Goal: Task Accomplishment & Management: Complete application form

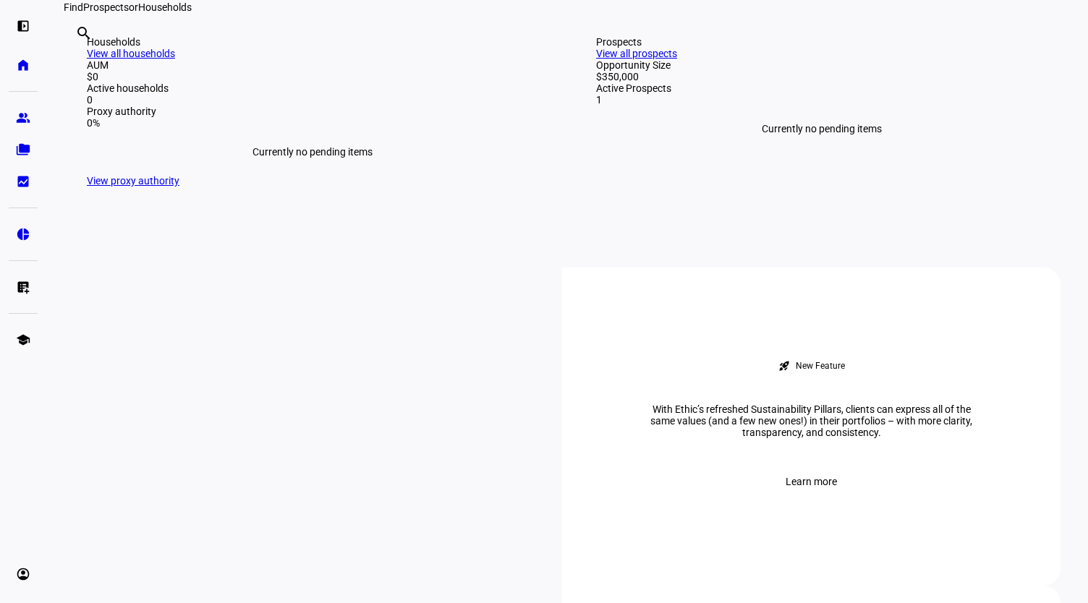
scroll to position [321, 0]
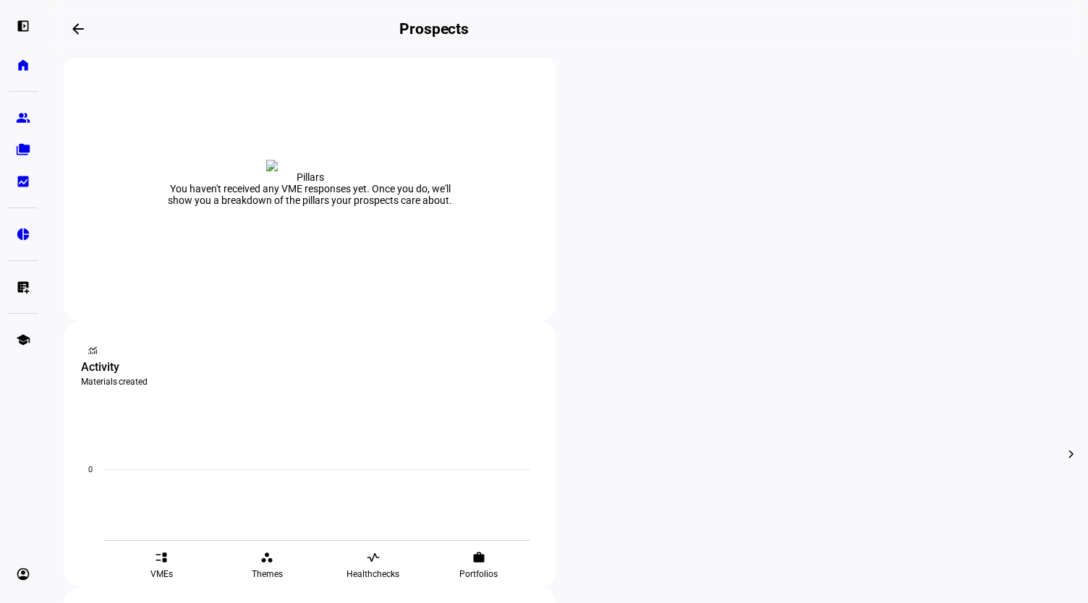
scroll to position [294, 0]
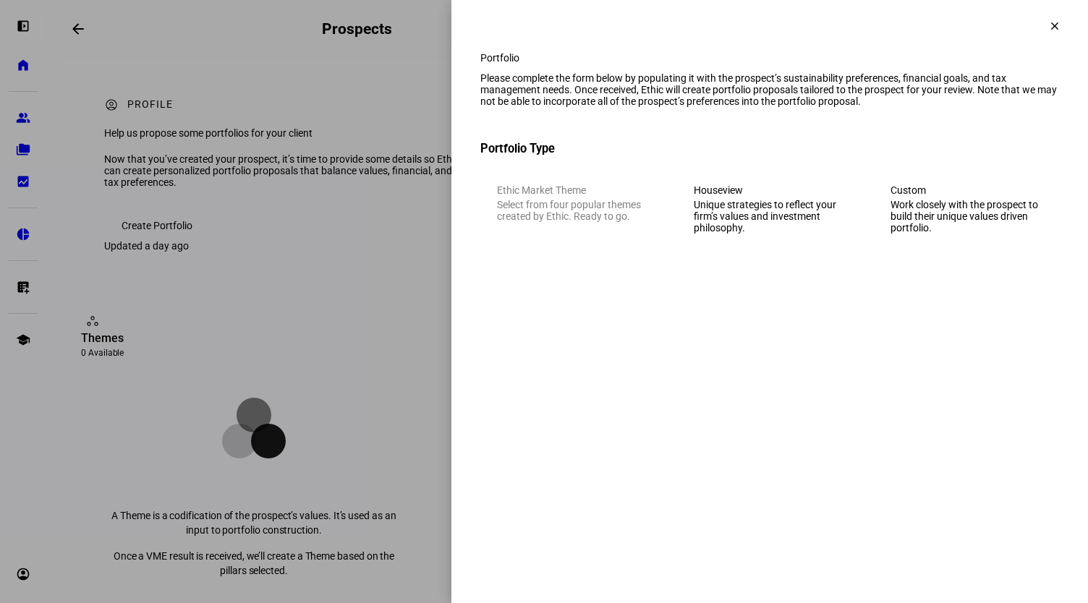
click at [806, 234] on div "Unique strategies to reflect your firm’s values and investment philosophy." at bounding box center [769, 216] width 152 height 35
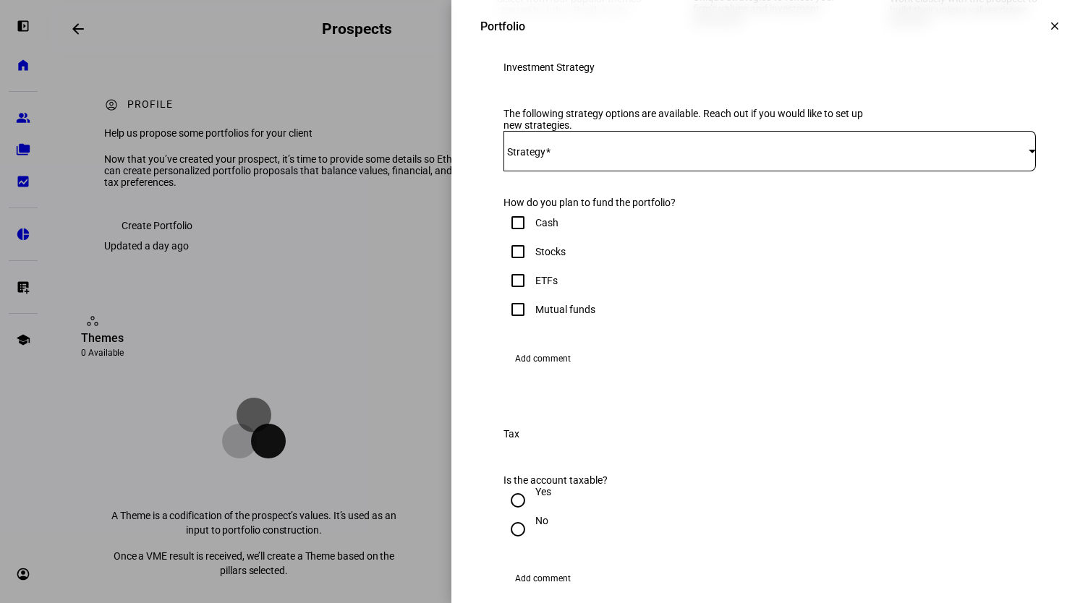
scroll to position [203, 0]
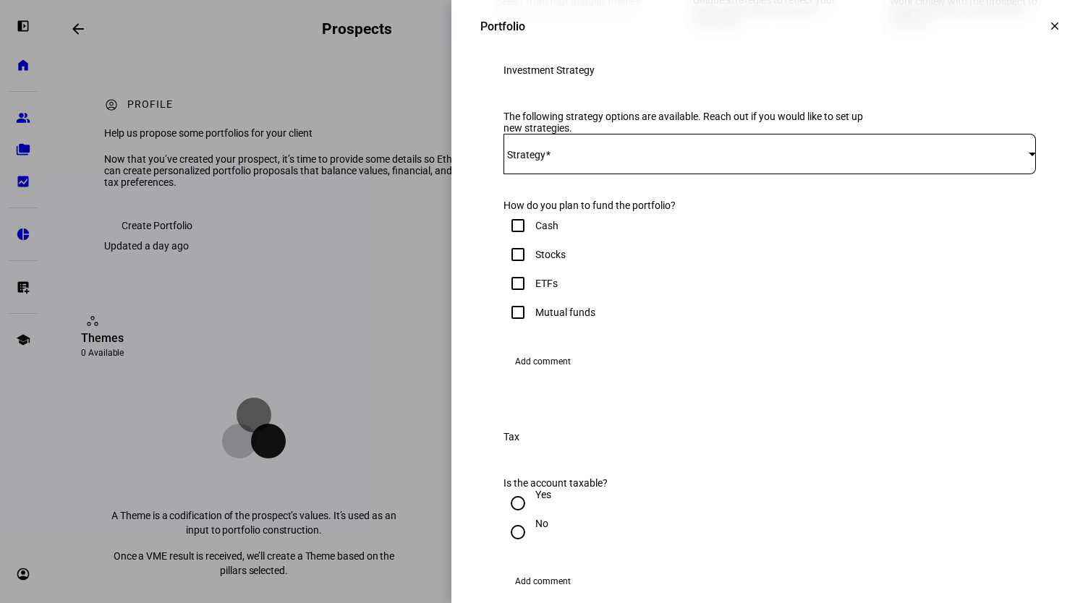
click at [507, 269] on input "Stocks" at bounding box center [517, 254] width 29 height 29
checkbox input "true"
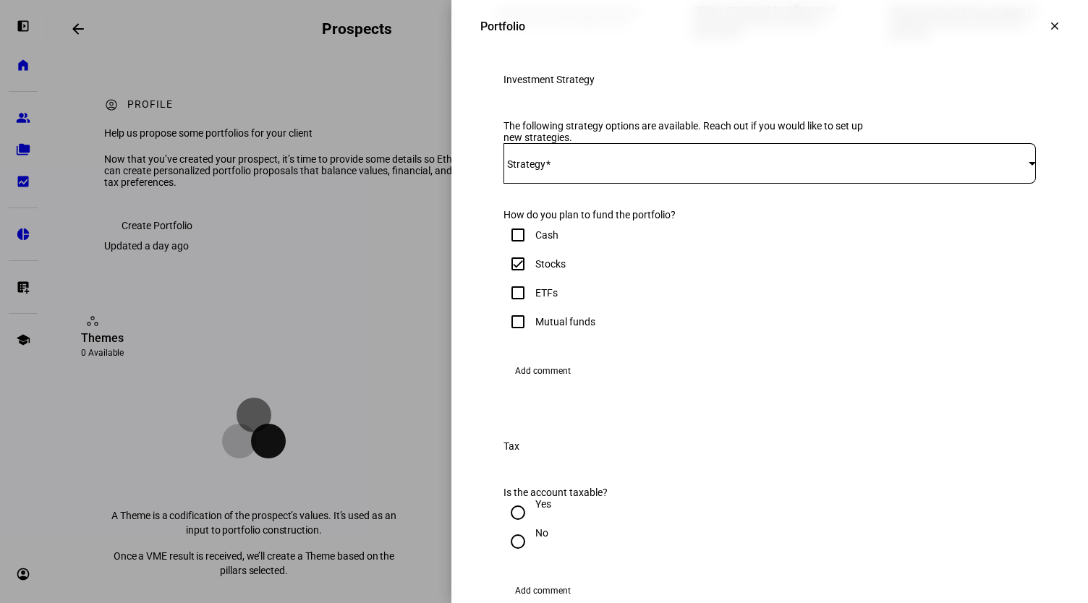
scroll to position [195, 0]
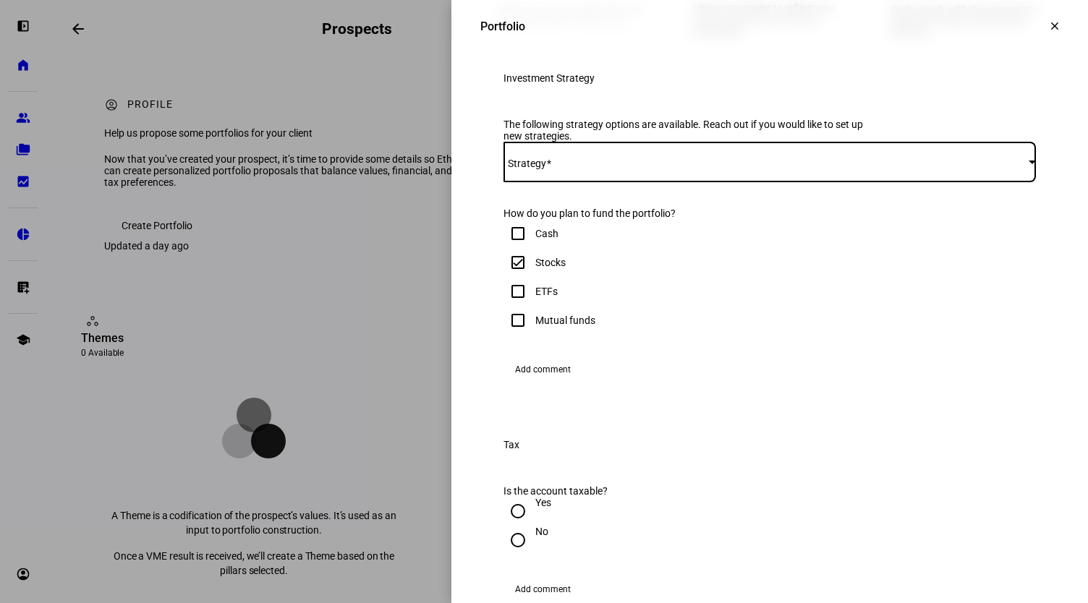
click at [1028, 163] on div at bounding box center [1031, 162] width 7 height 4
click at [678, 278] on span "Beacon Pointe - Flagship ESG Strategy - IVV" at bounding box center [601, 283] width 195 height 12
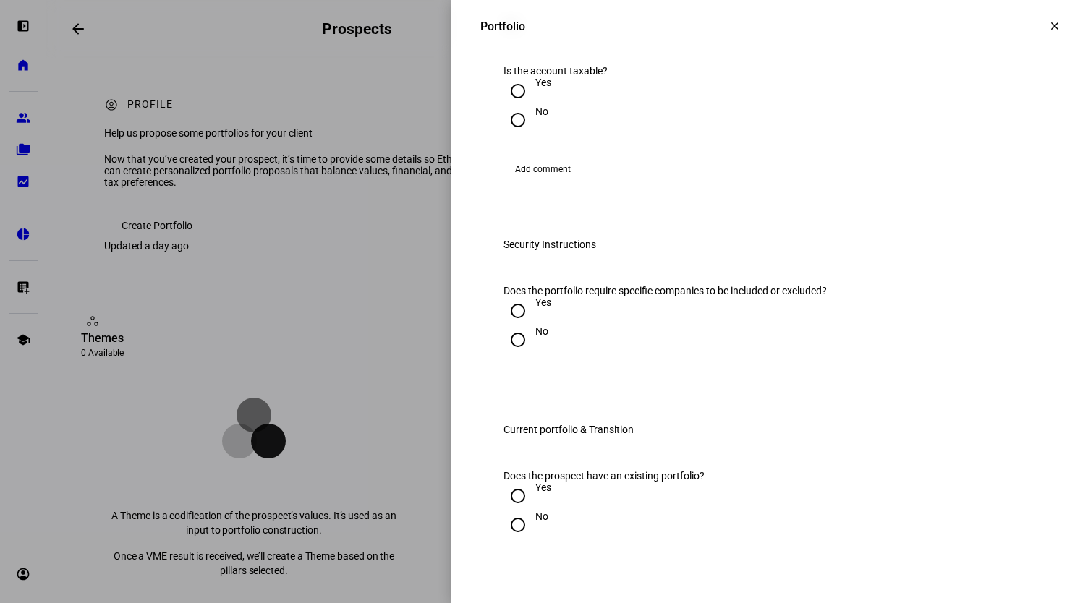
scroll to position [832, 0]
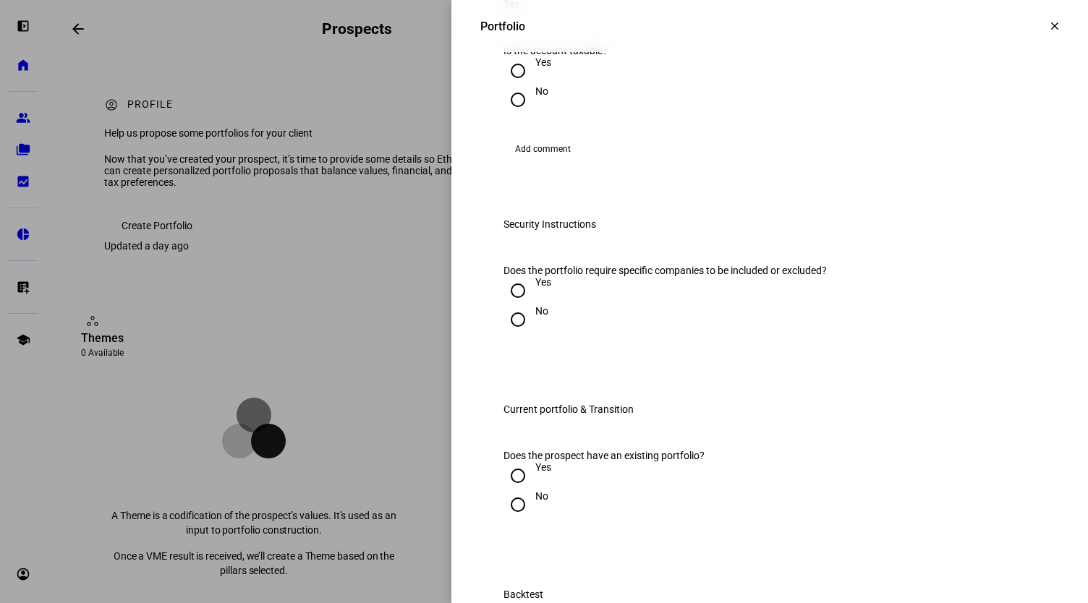
click at [506, 85] on input "Yes" at bounding box center [517, 70] width 29 height 29
radio input "true"
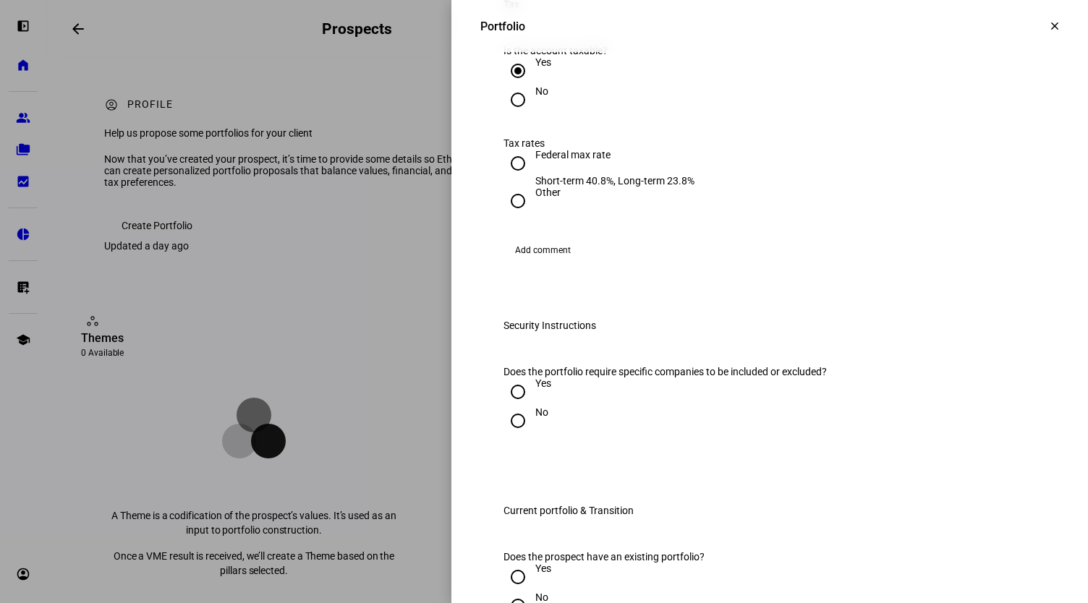
click at [506, 178] on input "Federal max rate Short-term 40.8%, Long-term 23.8%" at bounding box center [517, 163] width 29 height 29
radio input "true"
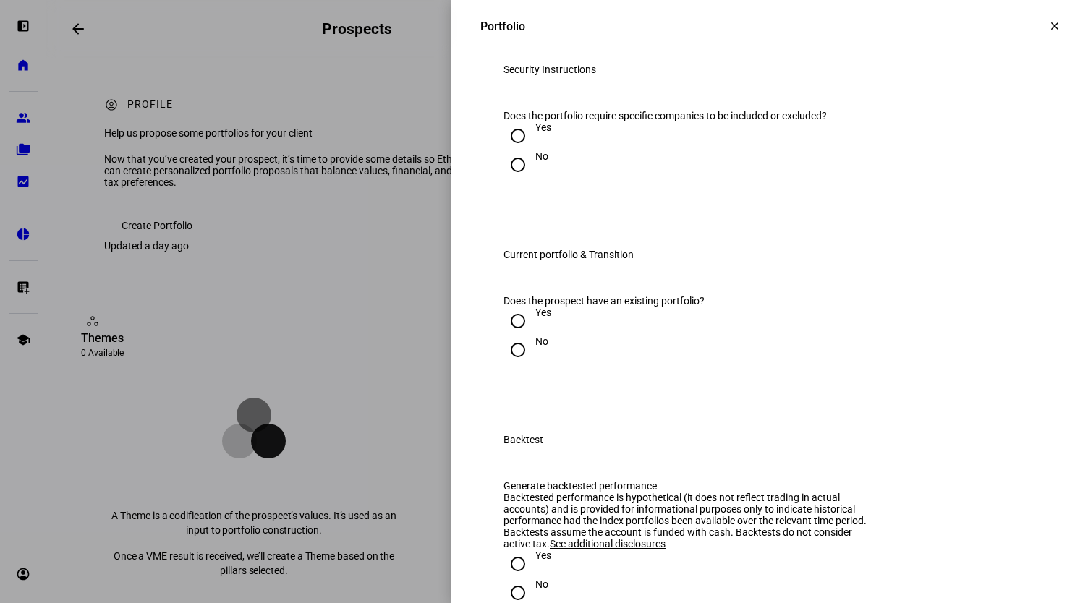
scroll to position [1095, 0]
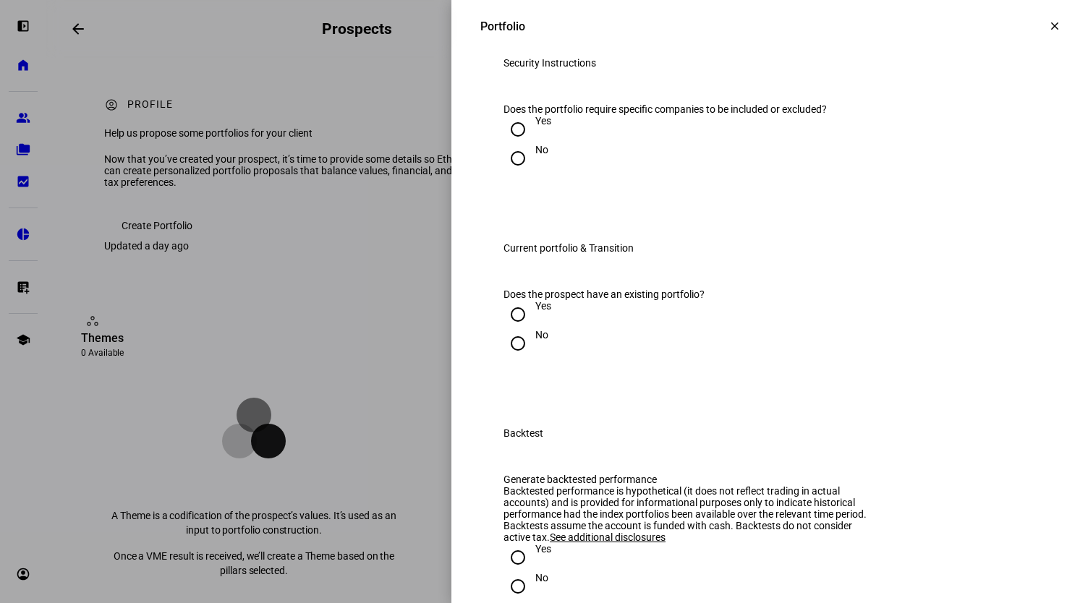
click at [505, 173] on input "No" at bounding box center [517, 158] width 29 height 29
radio input "true"
click at [505, 329] on input "Yes" at bounding box center [517, 314] width 29 height 29
radio input "true"
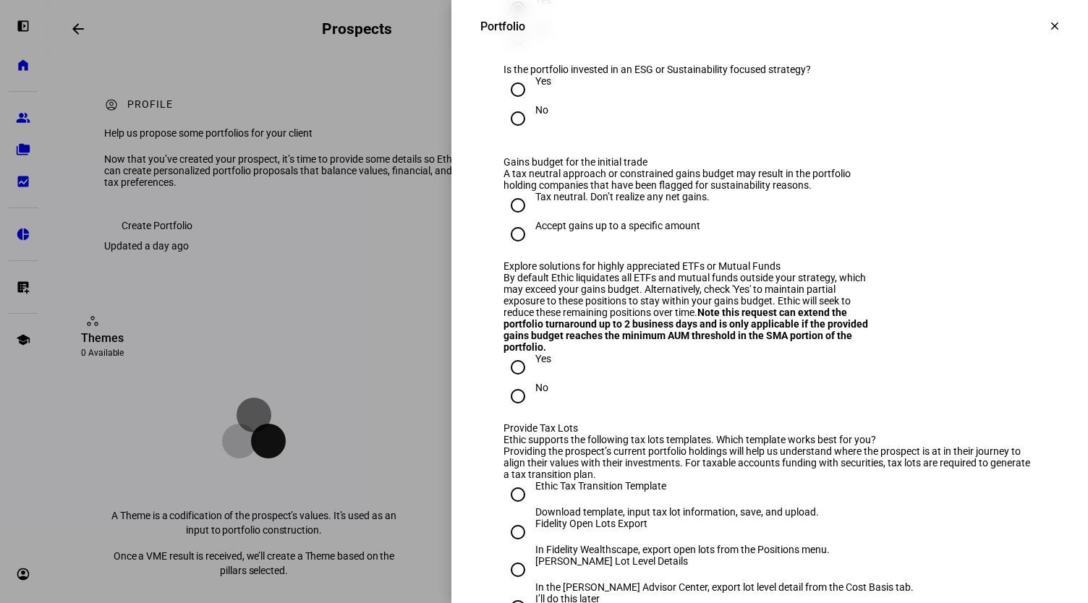
scroll to position [1403, 0]
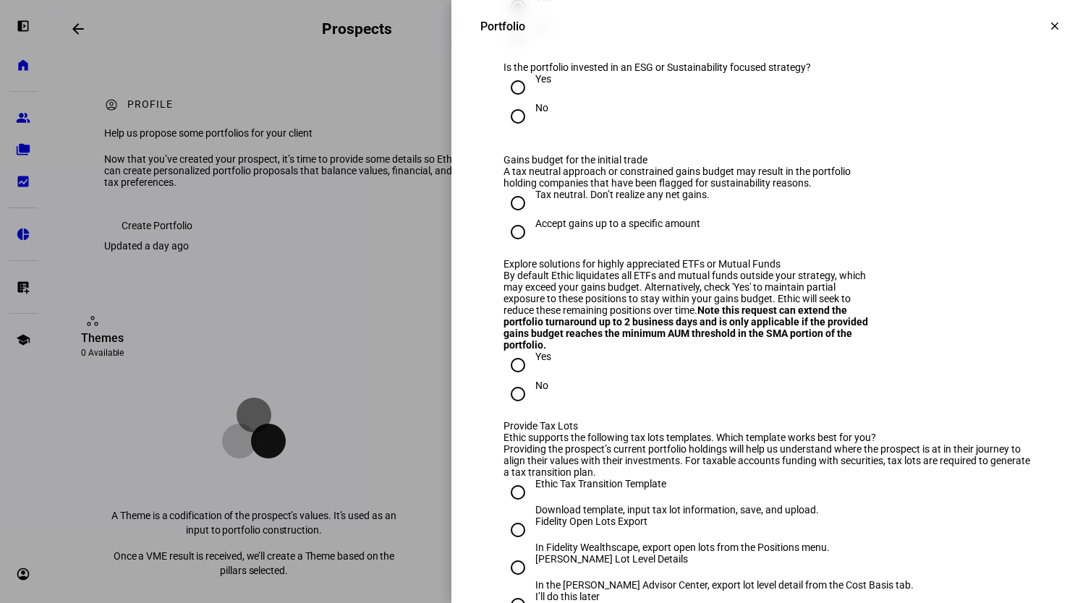
click at [508, 131] on input "No" at bounding box center [517, 116] width 29 height 29
radio input "true"
click at [505, 247] on input "Accept gains up to a specific amount" at bounding box center [517, 232] width 29 height 29
radio input "true"
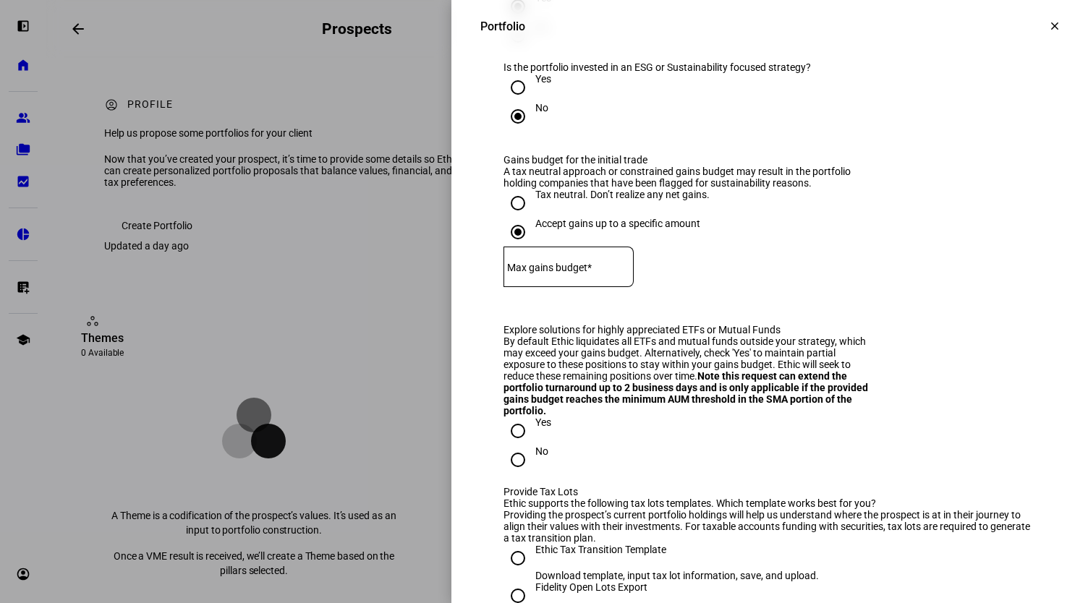
click at [633, 270] on input at bounding box center [568, 264] width 130 height 12
type input "100,000"
click at [895, 301] on eth-form-field-wrapper "Max gains budget* $ 100,000" at bounding box center [769, 274] width 532 height 54
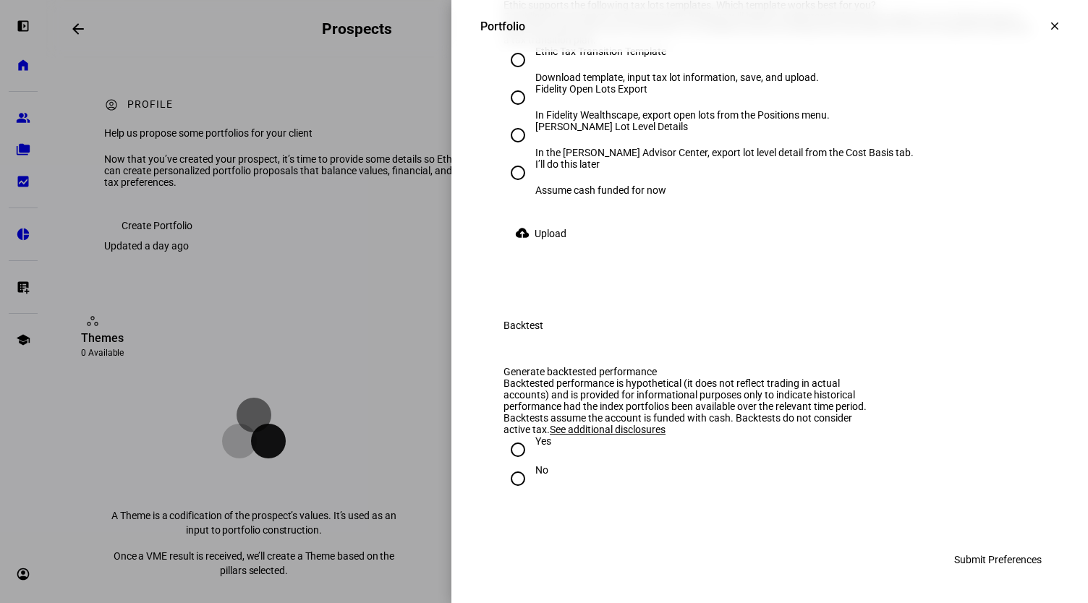
scroll to position [1985, 0]
click at [508, 112] on input "Fidelity Open Lots Export In Fidelity Wealthscape, export open lots from the Po…" at bounding box center [517, 97] width 29 height 29
radio input "true"
click at [548, 248] on span "Upload" at bounding box center [550, 233] width 32 height 29
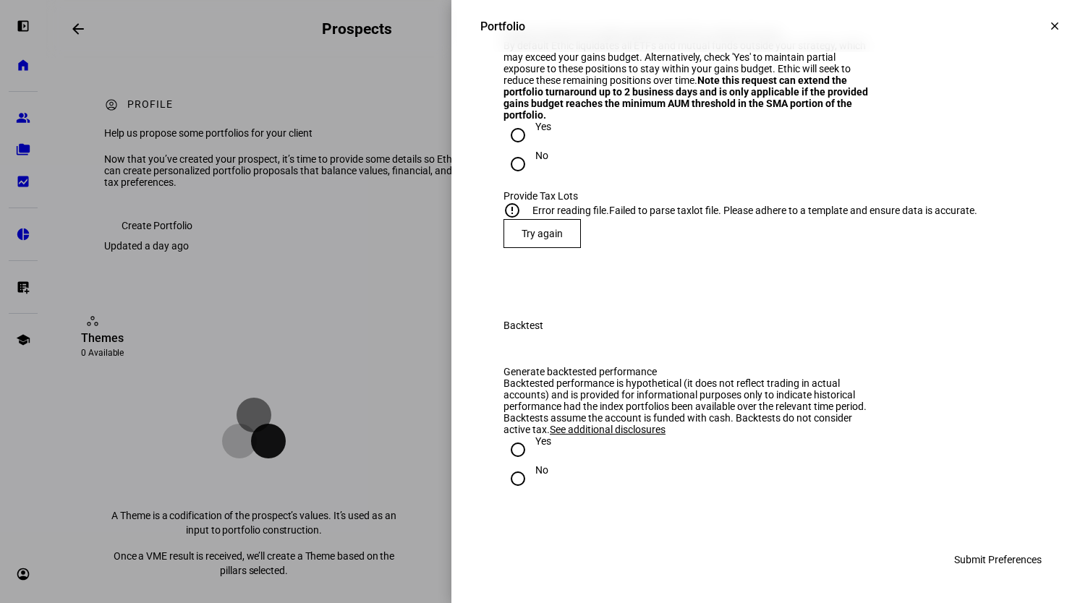
scroll to position [2025, 0]
click at [538, 228] on span "Try again" at bounding box center [541, 234] width 41 height 12
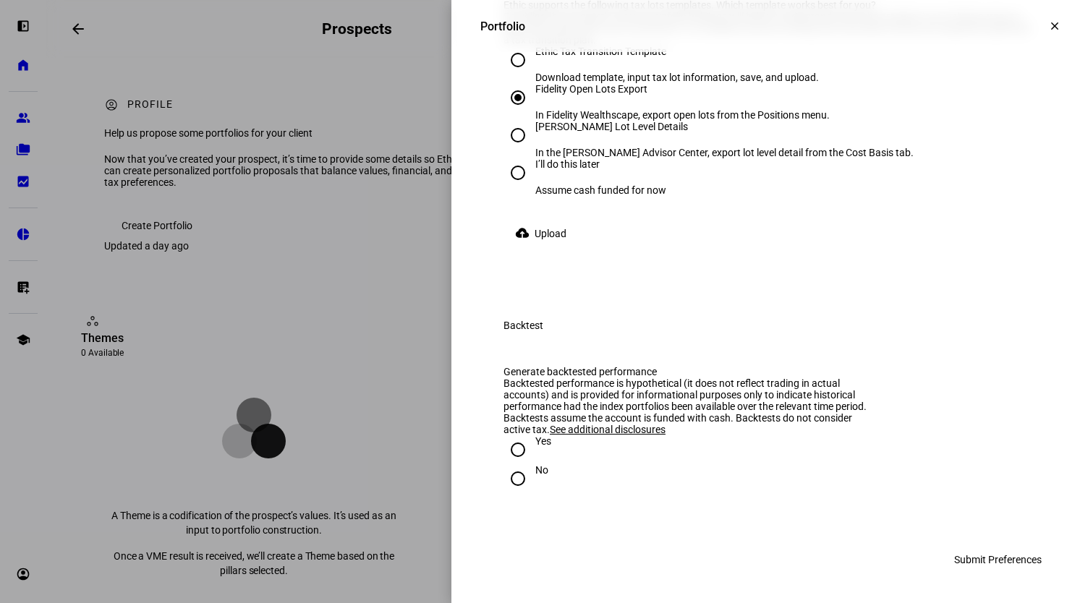
click at [508, 74] on input "Ethic Tax Transition Template Download template, input tax lot information, sav…" at bounding box center [517, 60] width 29 height 29
radio input "true"
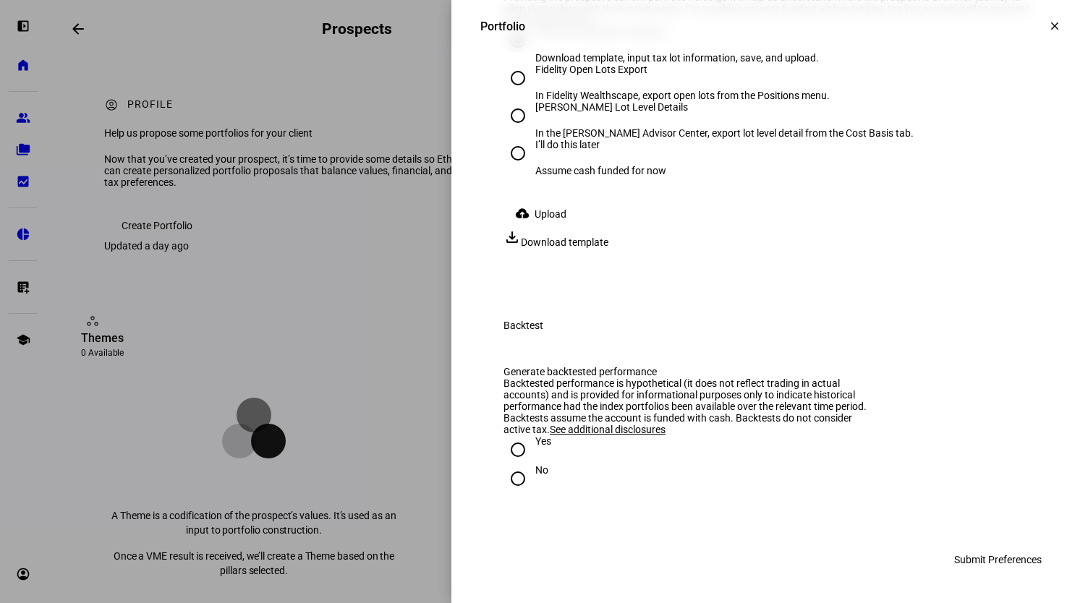
click at [608, 248] on span "Download template" at bounding box center [564, 242] width 87 height 12
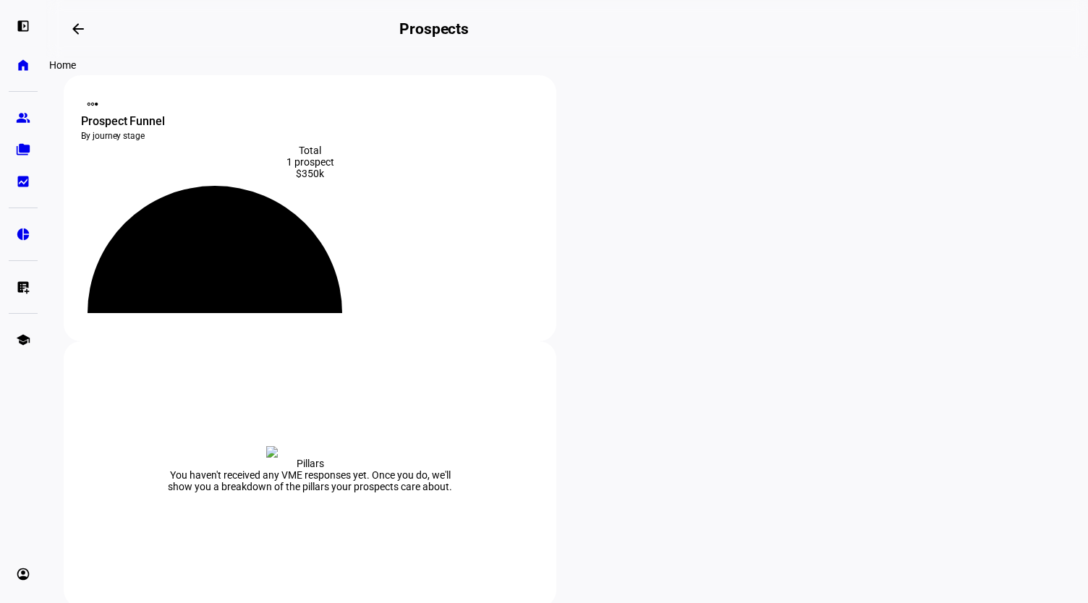
click at [16, 60] on eth-mat-symbol "home" at bounding box center [23, 65] width 14 height 14
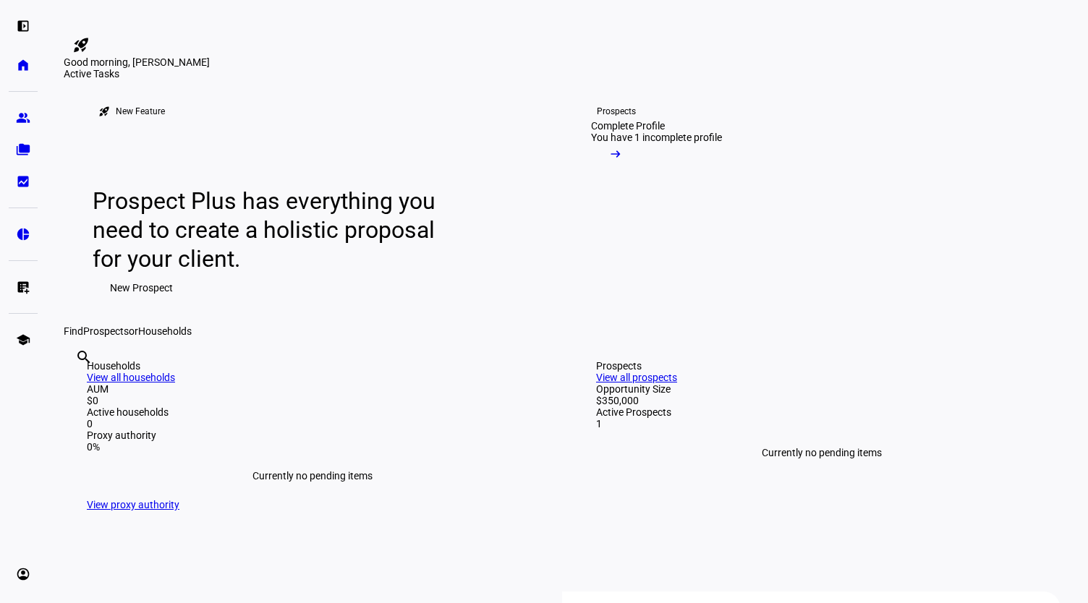
click at [202, 0] on div "Good morning, [PERSON_NAME]" at bounding box center [544, 0] width 1088 height 0
click at [20, 231] on eth-mat-symbol "pie_chart" at bounding box center [23, 234] width 14 height 14
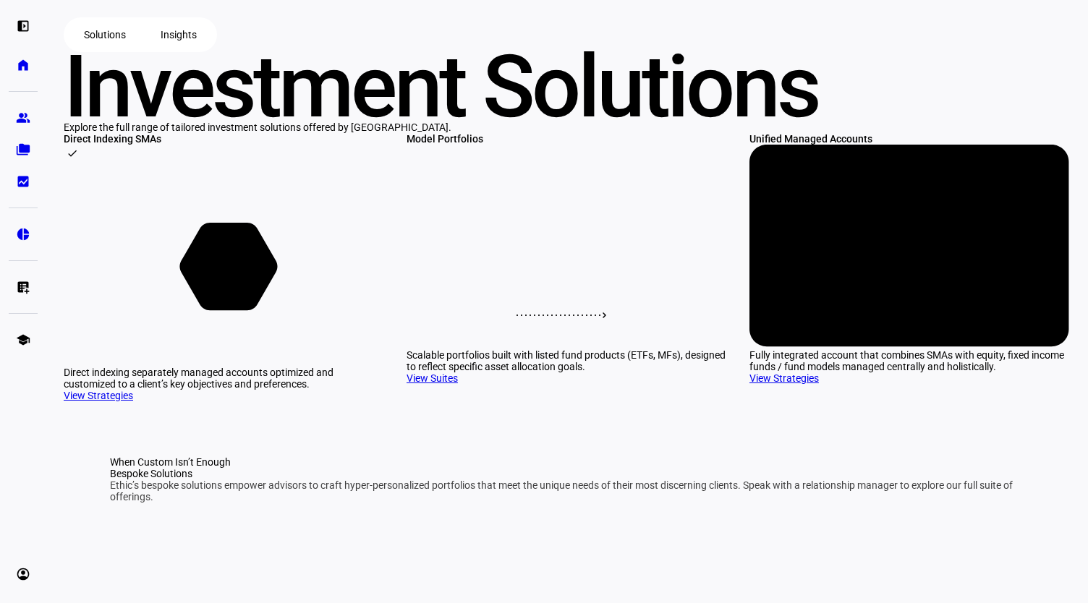
click at [872, 52] on plt-navigation-buttons "Solutions Insights" at bounding box center [567, 34] width 1007 height 35
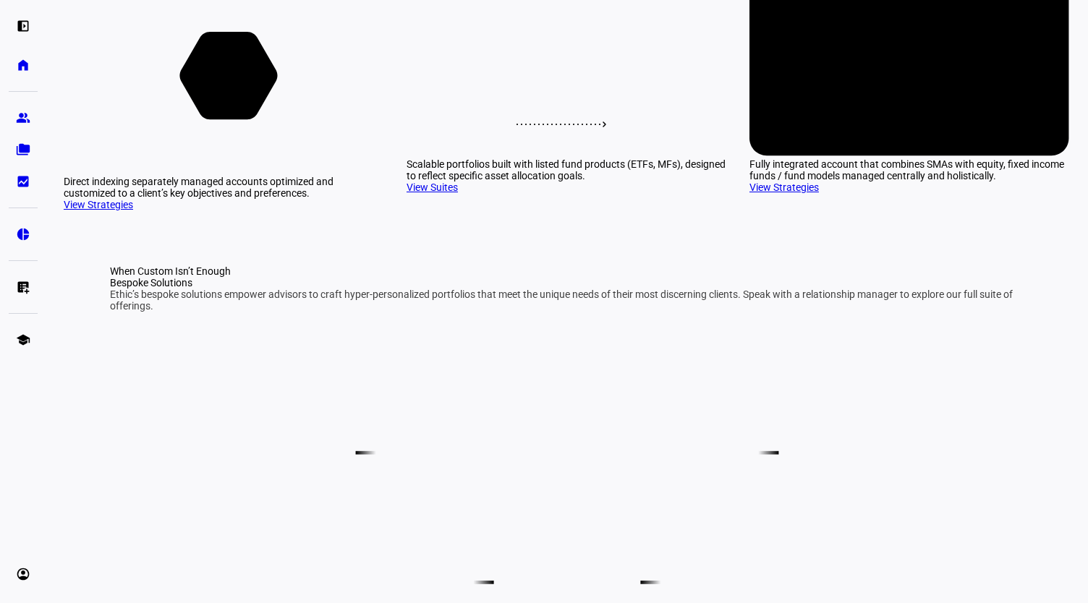
scroll to position [318, 0]
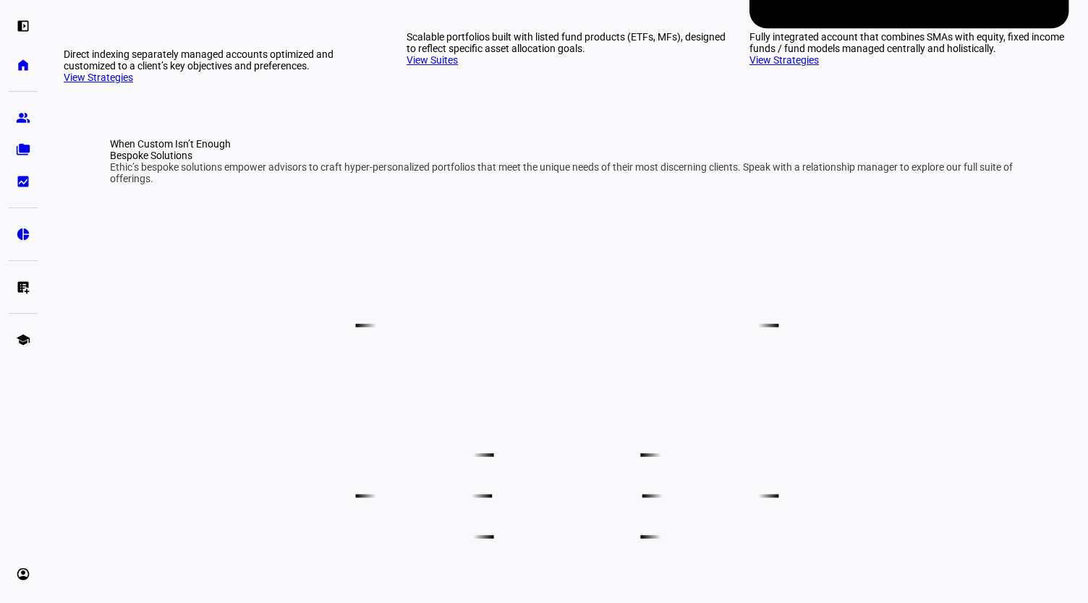
click at [440, 66] on link "View Suites" at bounding box center [431, 60] width 51 height 12
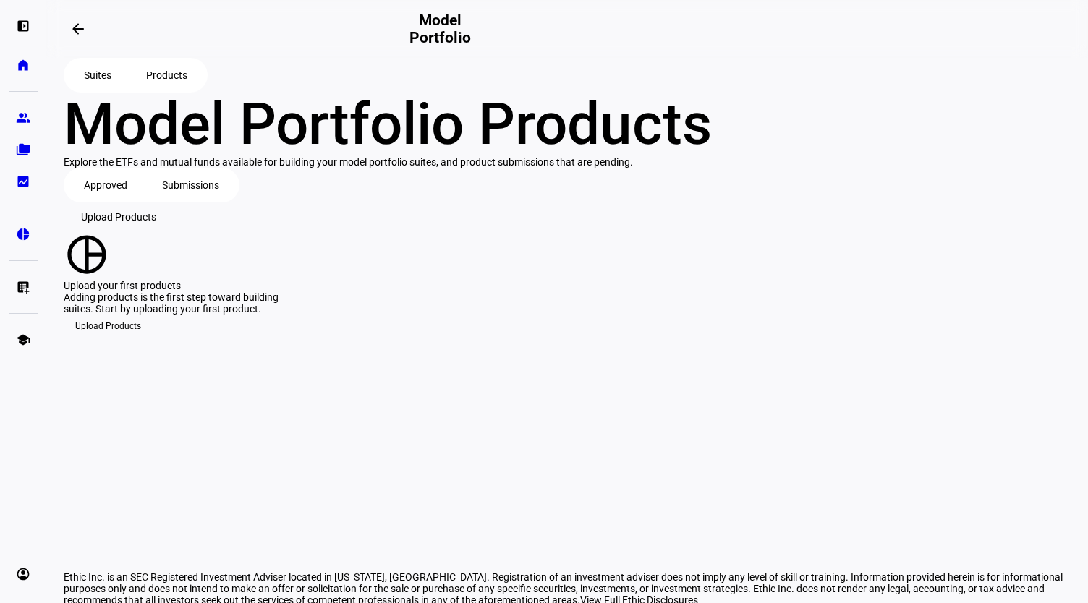
click at [339, 291] on div "Suites Products Model Portfolio Products Explore the ETFs and mutual funds avai…" at bounding box center [567, 198] width 1007 height 280
click at [107, 200] on span "Approved" at bounding box center [105, 185] width 43 height 29
click at [204, 200] on span "Submissions" at bounding box center [190, 185] width 57 height 29
click at [123, 200] on span "Approved" at bounding box center [105, 185] width 43 height 29
click at [93, 90] on span "Suites" at bounding box center [97, 75] width 27 height 29
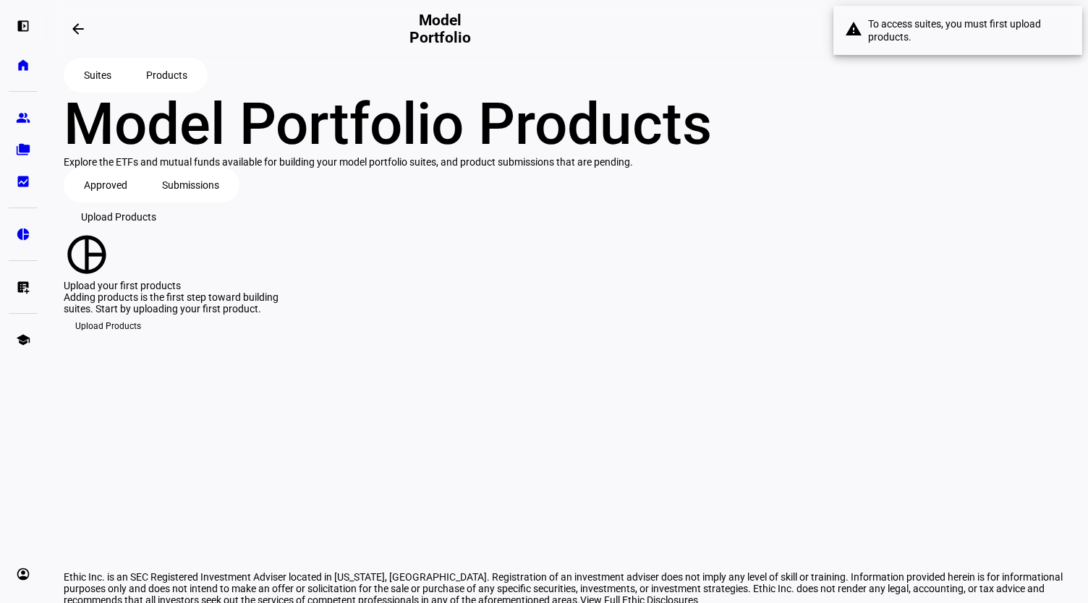
click at [334, 108] on div "Suites Products Model Portfolio Products Explore the ETFs and mutual funds avai…" at bounding box center [567, 198] width 1007 height 280
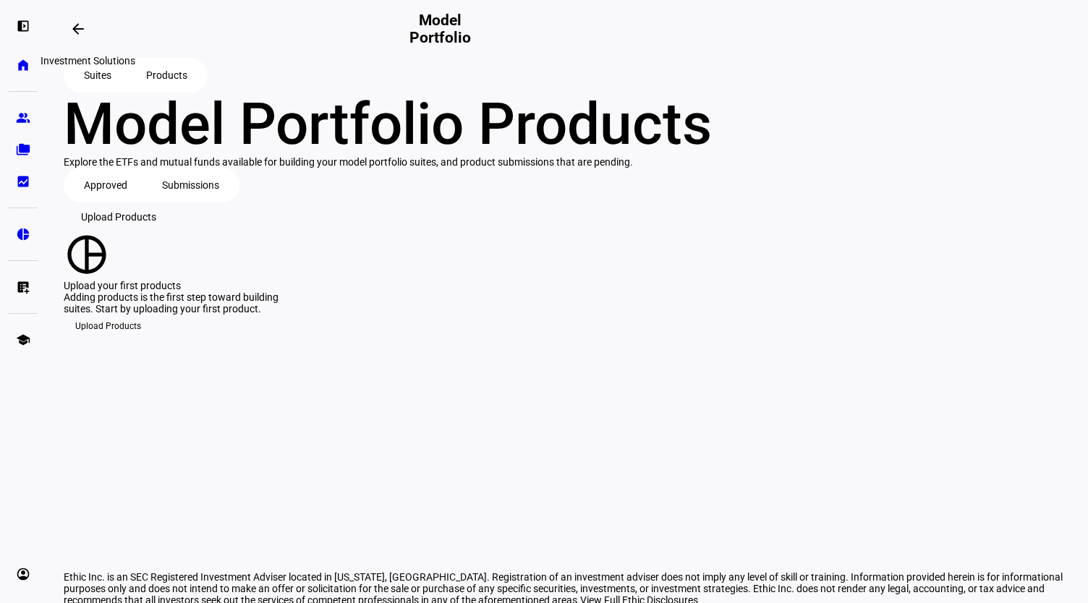
click at [74, 20] on span at bounding box center [78, 29] width 35 height 35
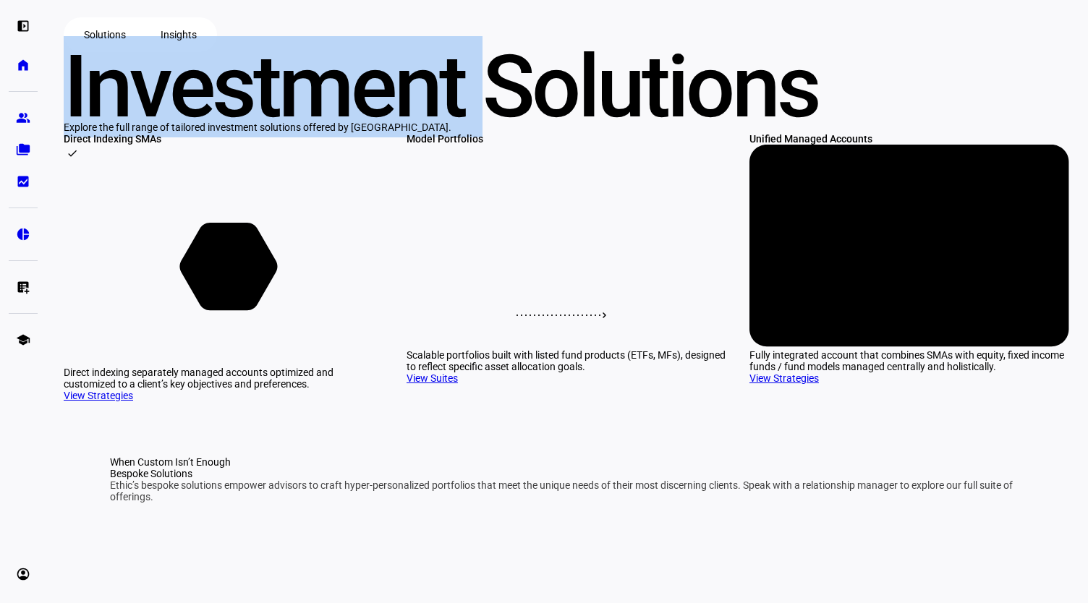
click at [74, 20] on div "Solutions Insights Investment Solutions Explore the full range of tailored inve…" at bounding box center [567, 548] width 1007 height 1062
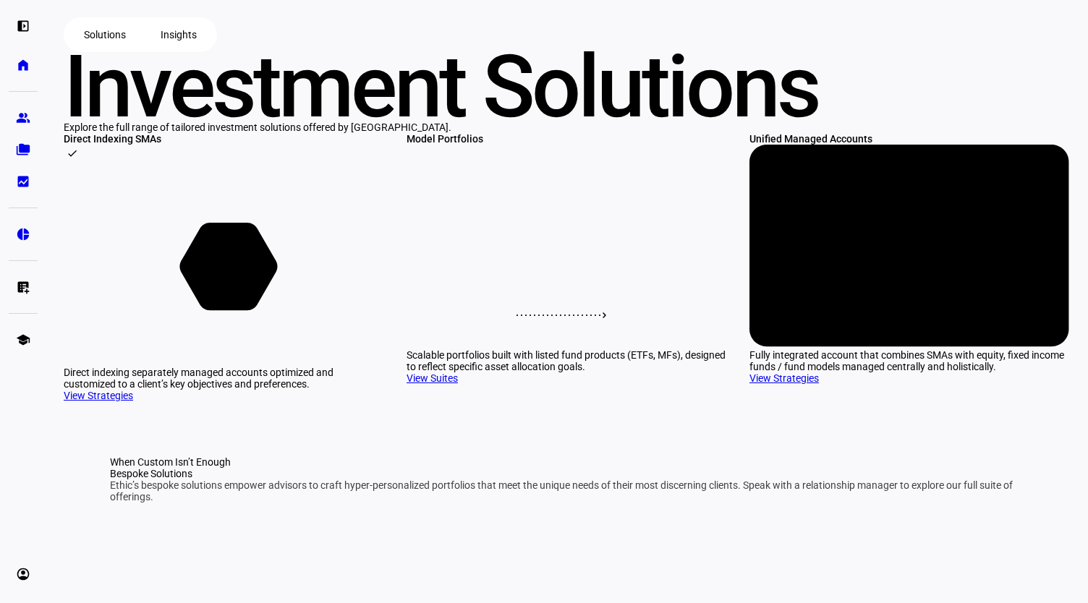
click at [275, 349] on div "Solutions Insights Investment Solutions Explore the full range of tailored inve…" at bounding box center [567, 548] width 1007 height 1062
click at [205, 310] on icon at bounding box center [228, 266] width 98 height 87
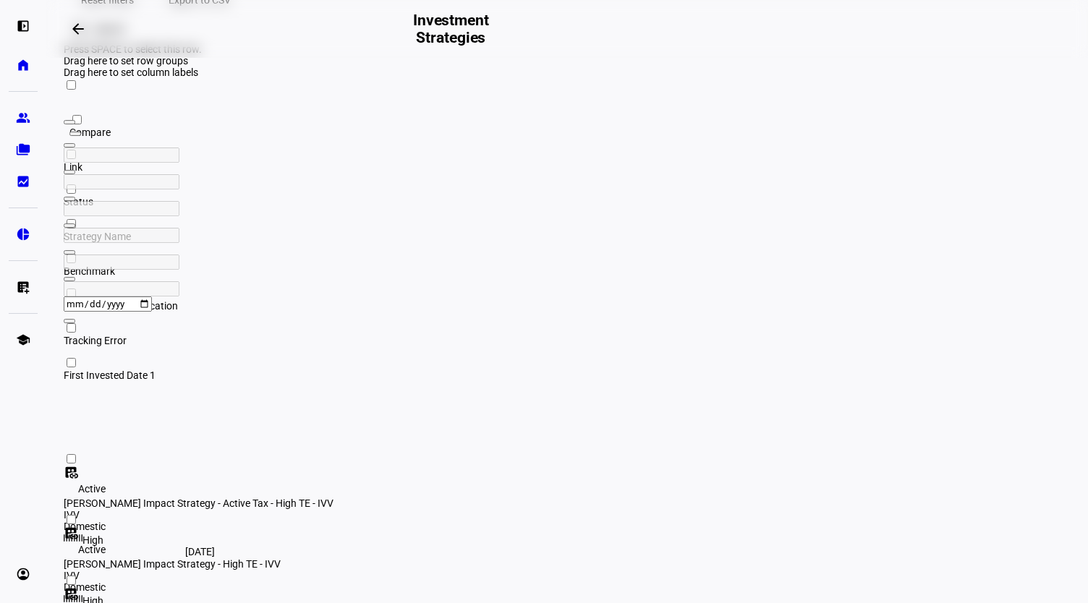
scroll to position [138, 0]
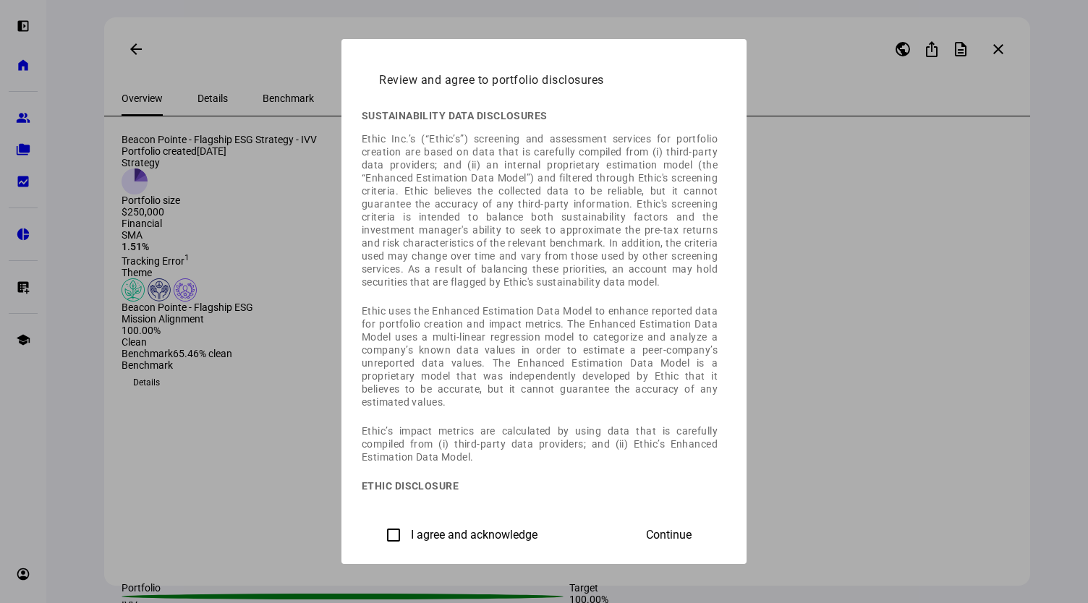
click at [379, 533] on input "I agree and acknowledge" at bounding box center [393, 535] width 29 height 29
checkbox input "true"
click at [691, 532] on span "Continue" at bounding box center [669, 535] width 46 height 13
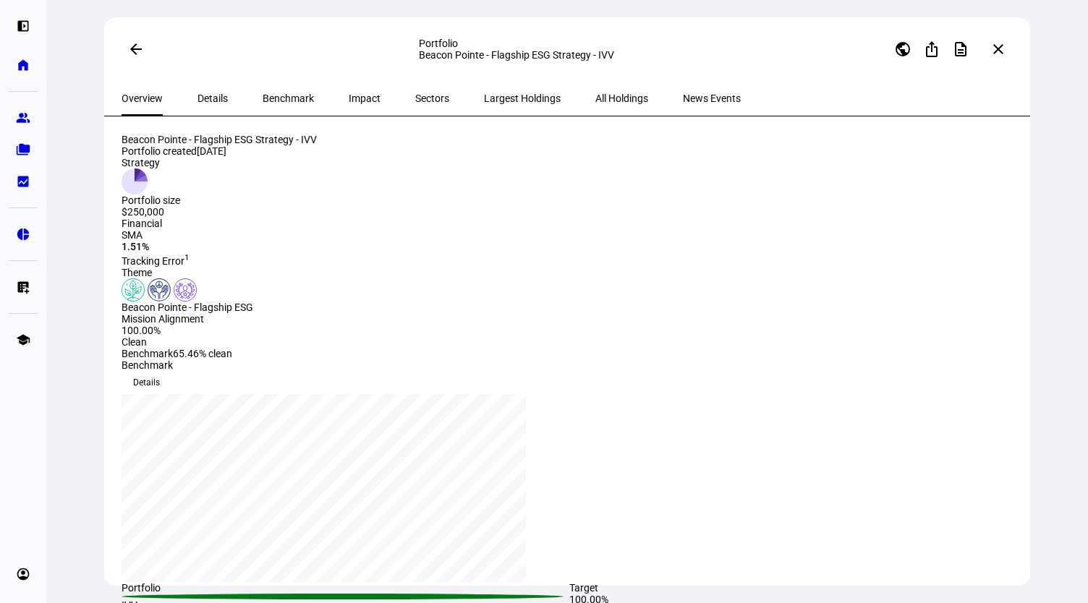
click at [204, 95] on span "Details" at bounding box center [212, 98] width 30 height 10
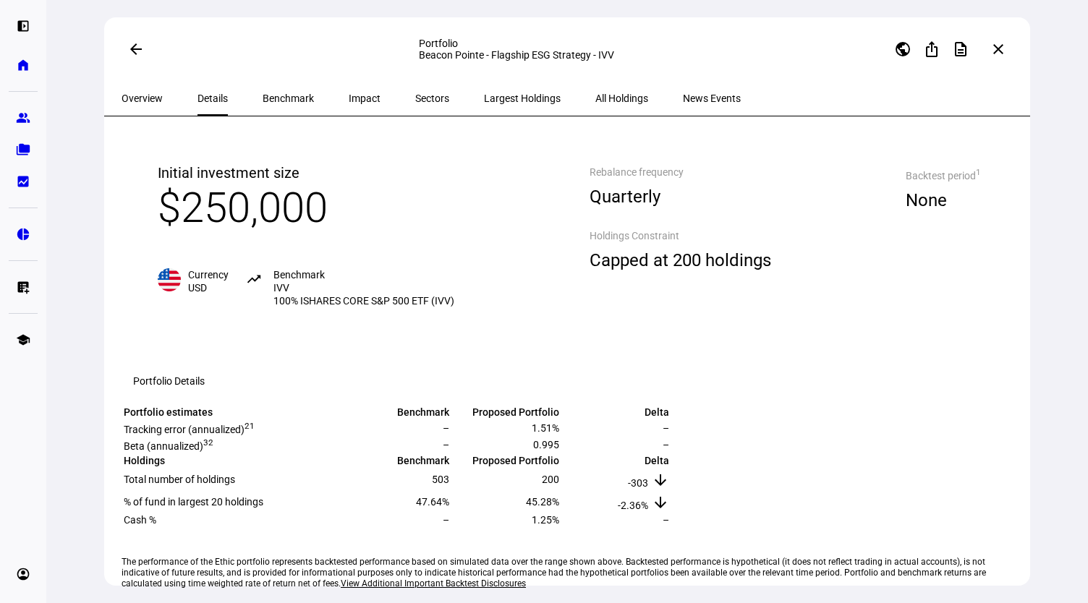
click at [270, 100] on span "Benchmark" at bounding box center [287, 98] width 51 height 10
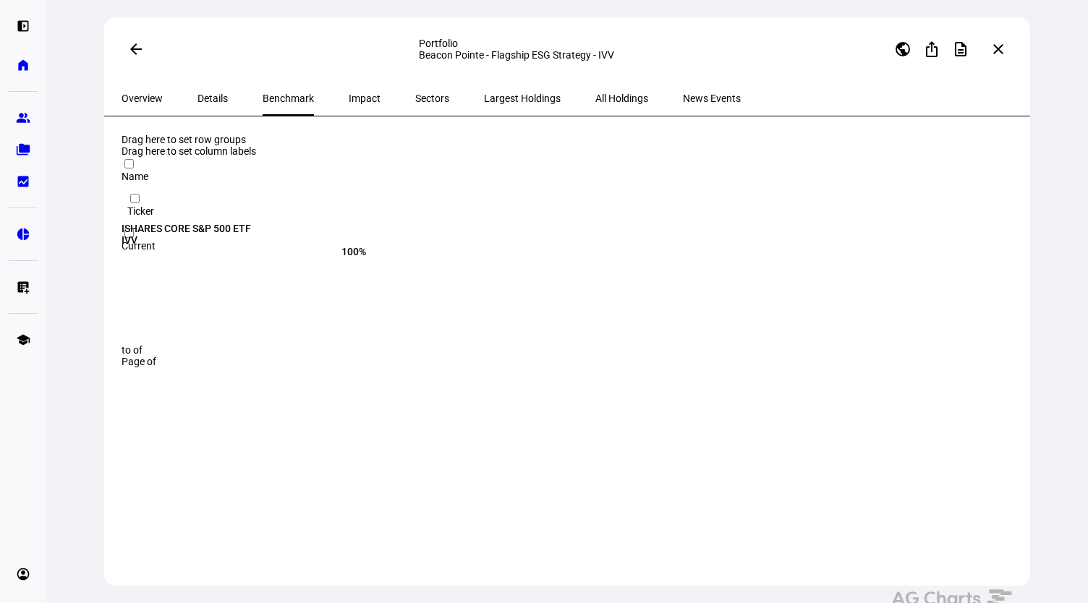
click at [349, 101] on span "Impact" at bounding box center [365, 98] width 32 height 10
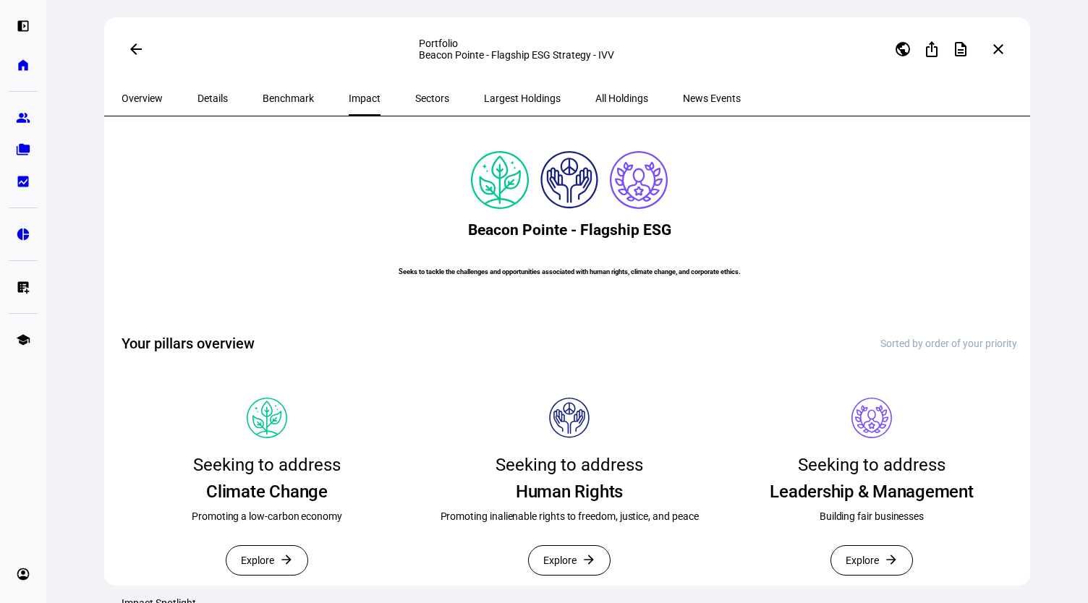
click at [415, 98] on span "Sectors" at bounding box center [432, 98] width 34 height 10
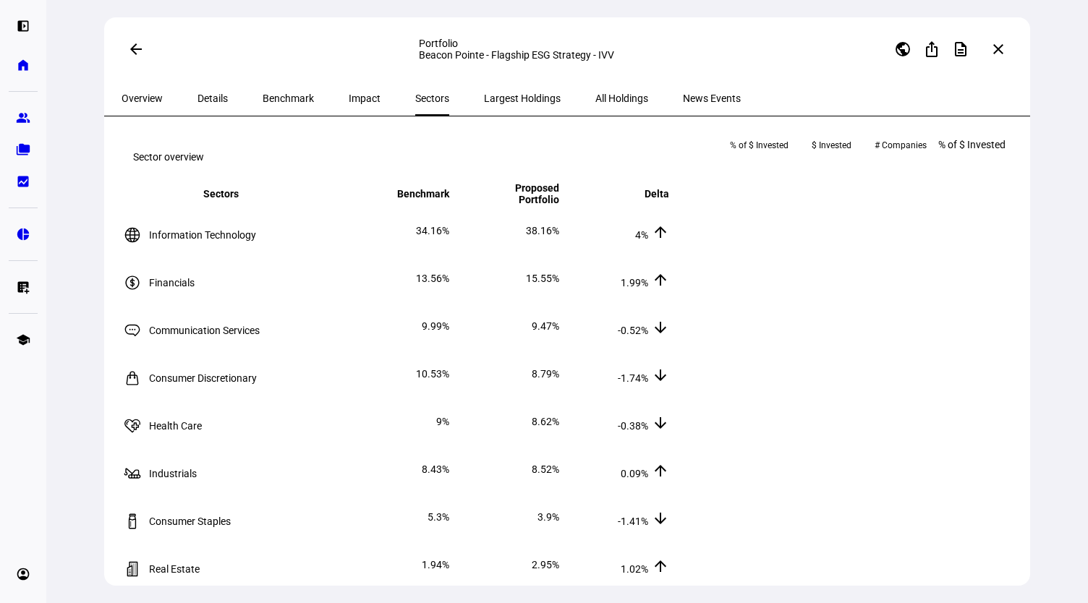
click at [484, 95] on span "Largest Holdings" at bounding box center [522, 98] width 77 height 10
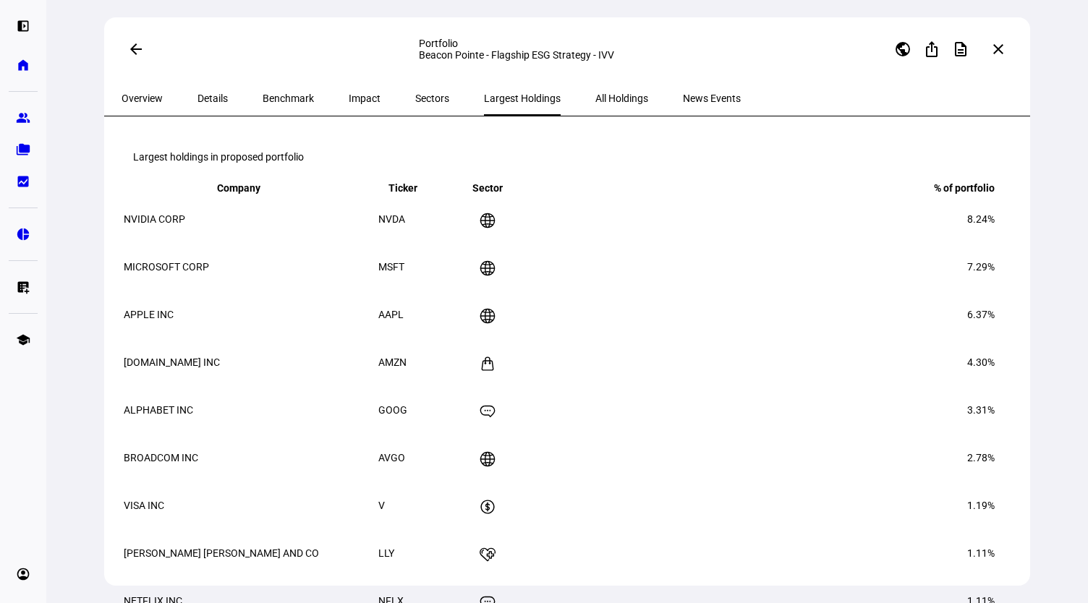
click at [595, 101] on span "All Holdings" at bounding box center [621, 98] width 53 height 10
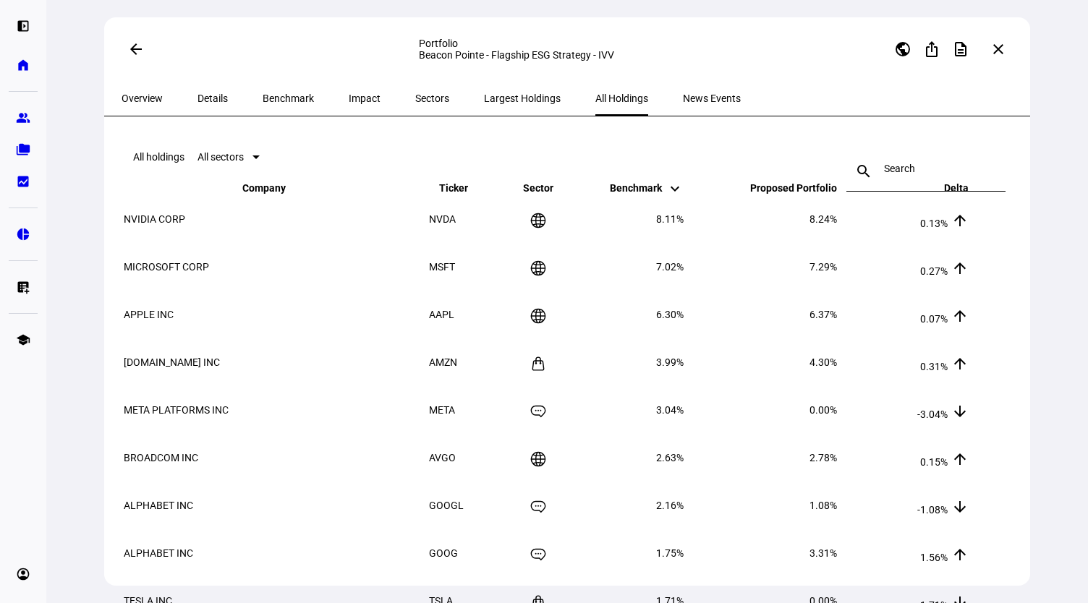
click at [139, 98] on span "Overview" at bounding box center [141, 98] width 41 height 10
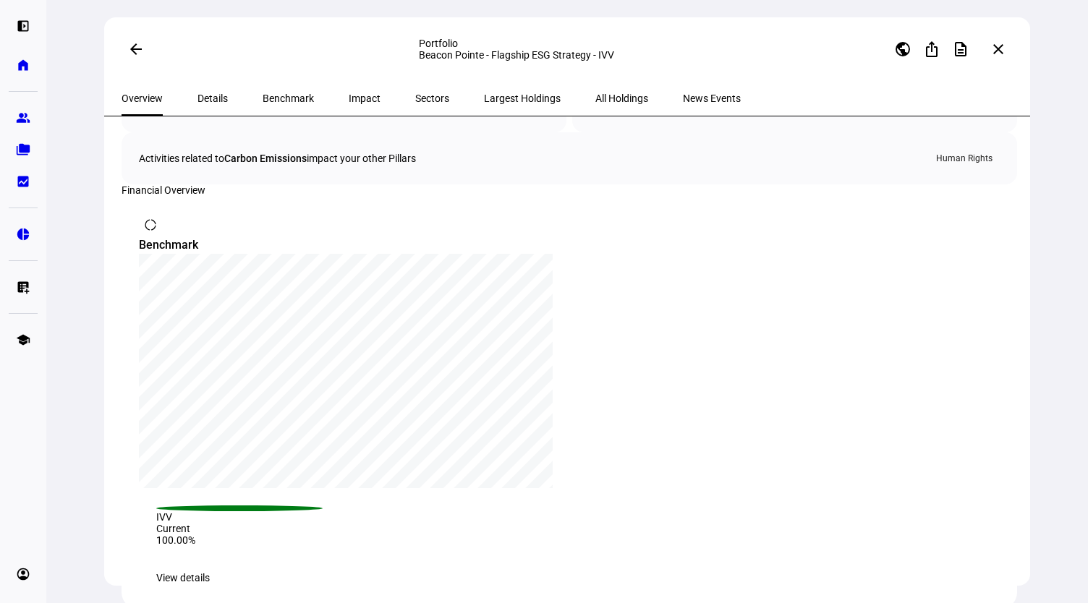
scroll to position [1181, 0]
click at [210, 563] on span "View details" at bounding box center [183, 577] width 54 height 29
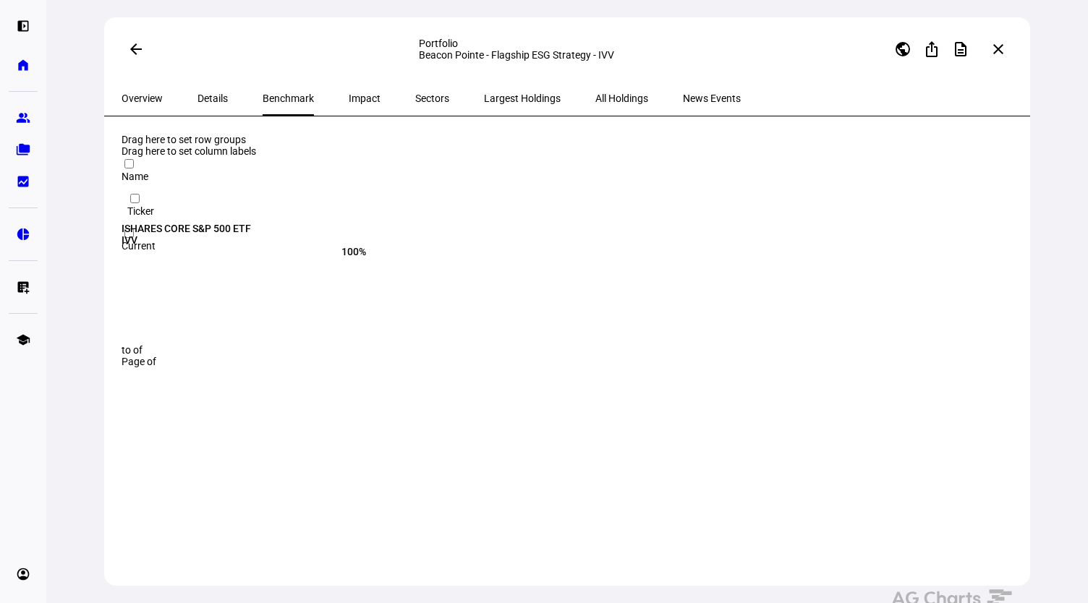
click at [137, 49] on mat-icon "arrow_back" at bounding box center [135, 48] width 17 height 17
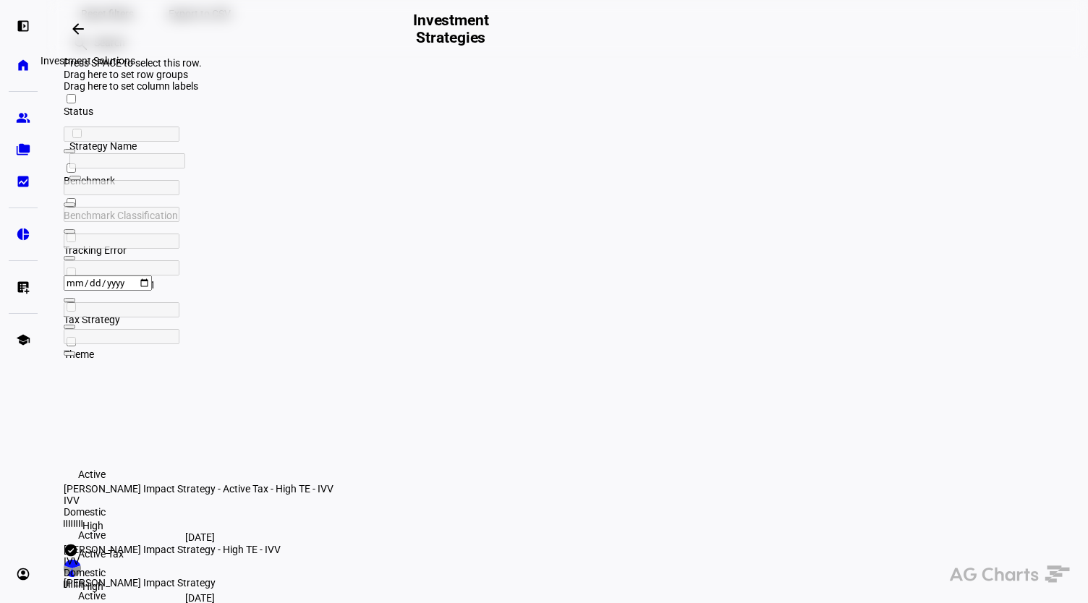
click at [78, 18] on span at bounding box center [78, 29] width 35 height 35
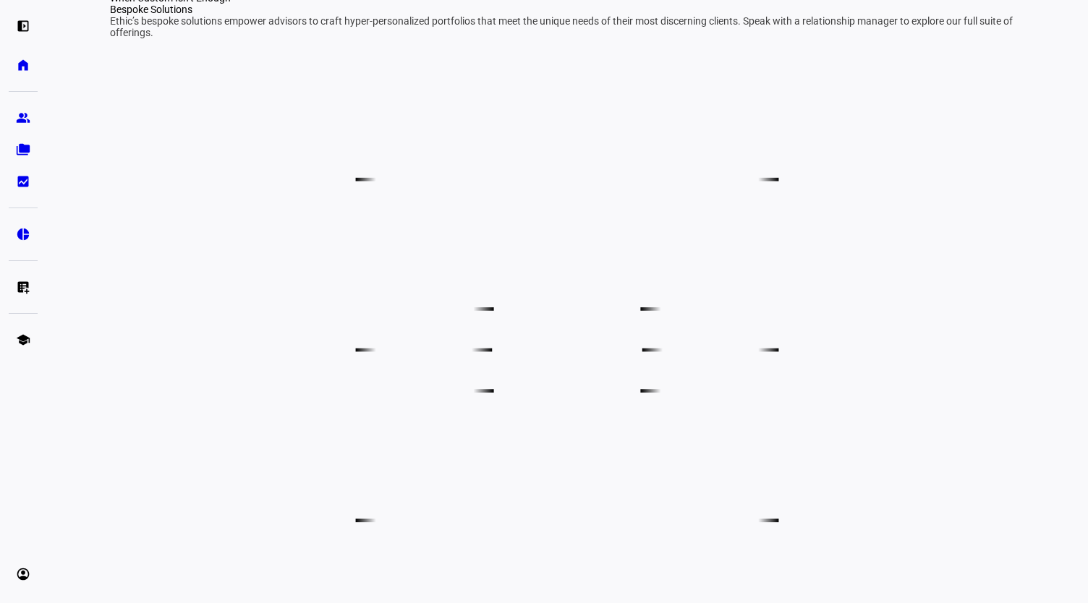
scroll to position [464, 0]
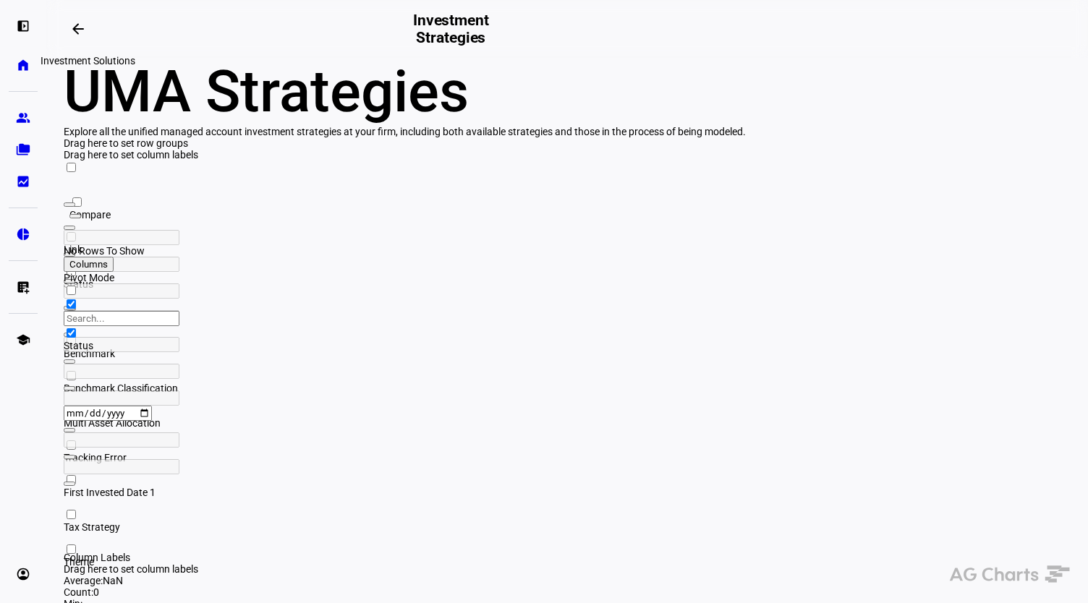
click at [78, 26] on mat-icon "arrow_backwards" at bounding box center [77, 28] width 17 height 17
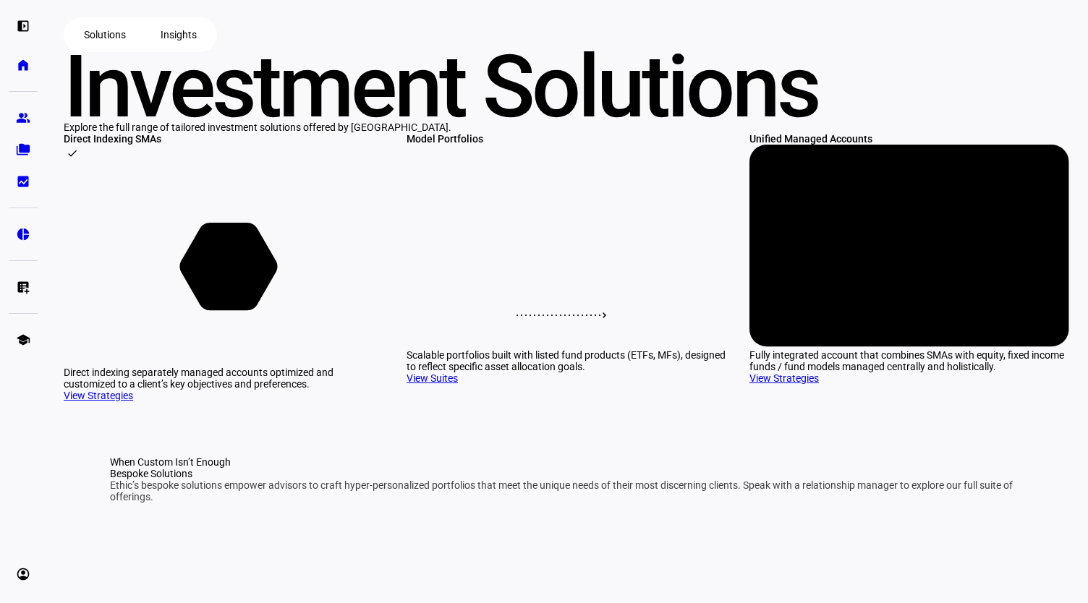
click at [195, 49] on span "Insights" at bounding box center [179, 34] width 36 height 29
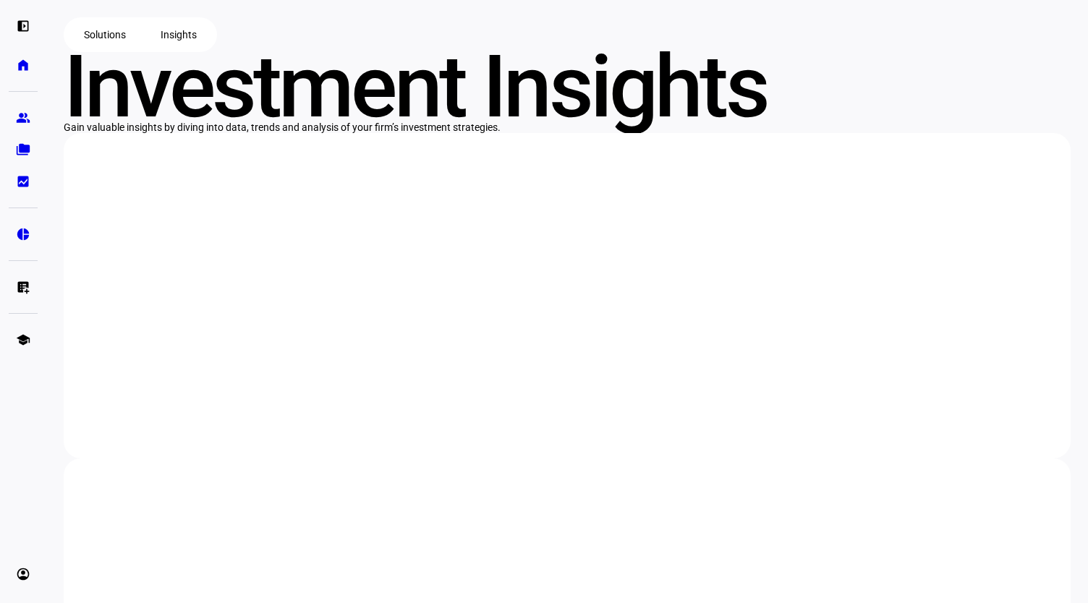
click at [106, 49] on span "Solutions" at bounding box center [105, 34] width 42 height 29
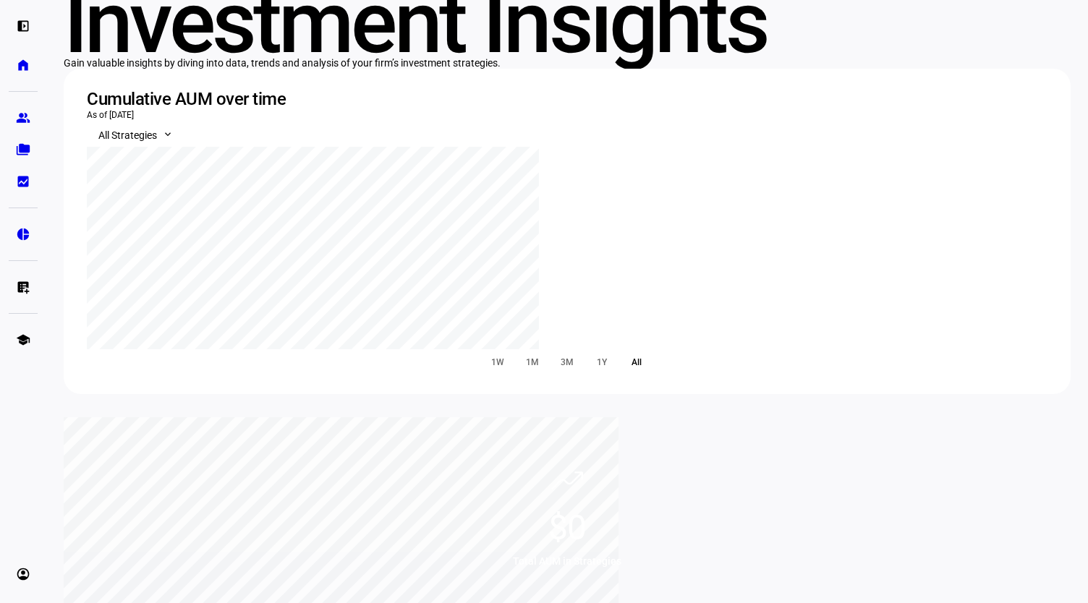
scroll to position [61, 0]
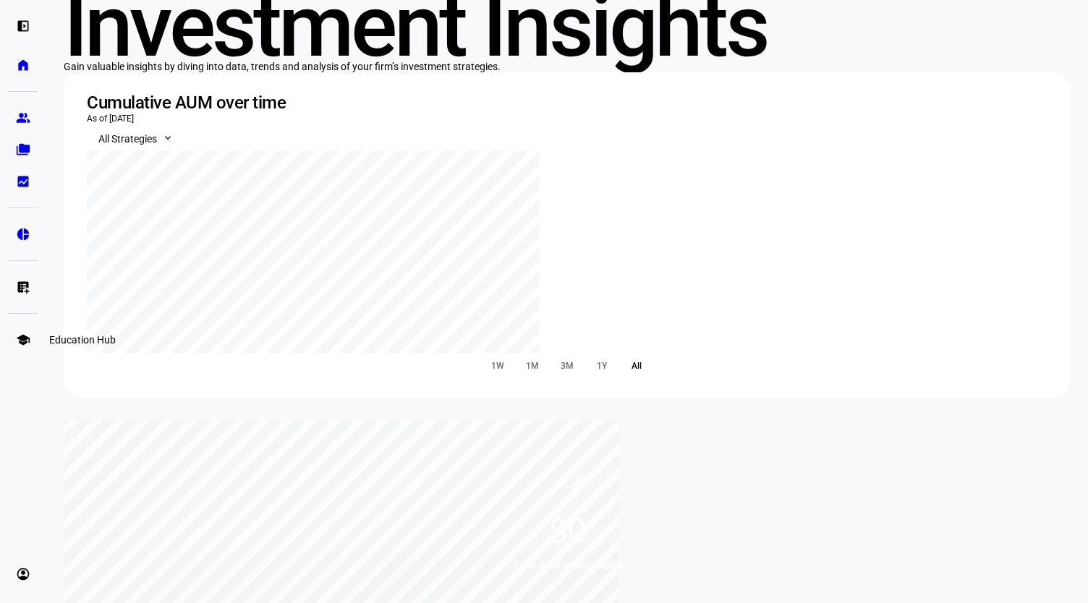
click at [20, 341] on eth-mat-symbol "school" at bounding box center [23, 340] width 14 height 14
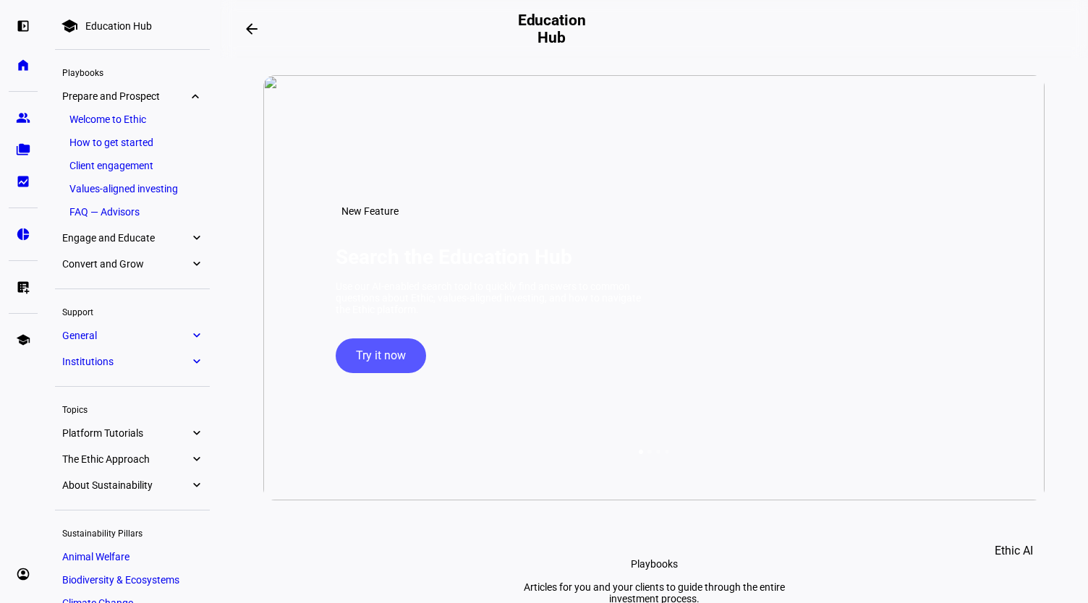
click at [422, 26] on div "arrow_backwards" at bounding box center [376, 28] width 278 height 29
